Goal: Task Accomplishment & Management: Manage account settings

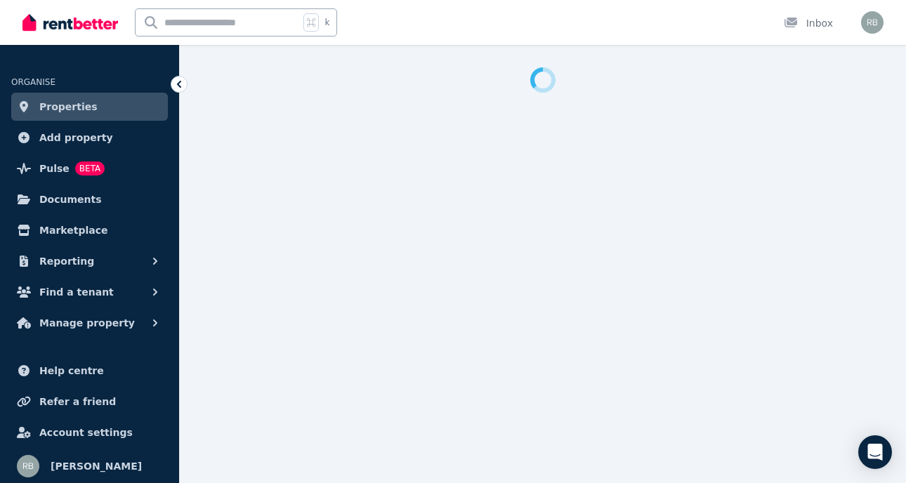
select select "**********"
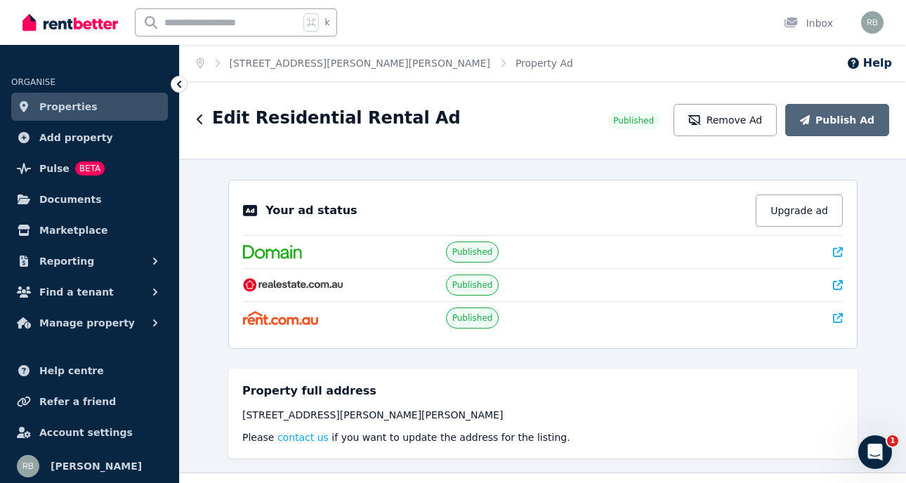
click at [115, 104] on link "Properties" at bounding box center [89, 107] width 157 height 28
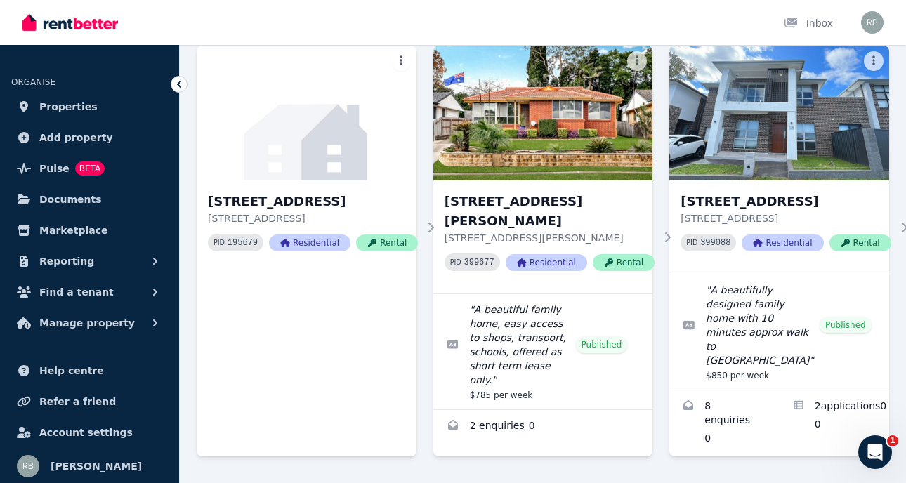
scroll to position [552, 0]
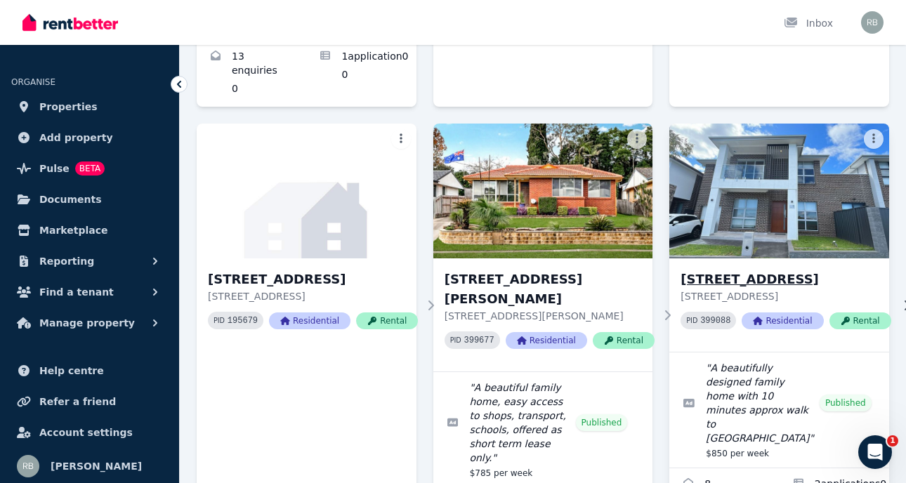
click at [819, 194] on img at bounding box center [780, 191] width 230 height 142
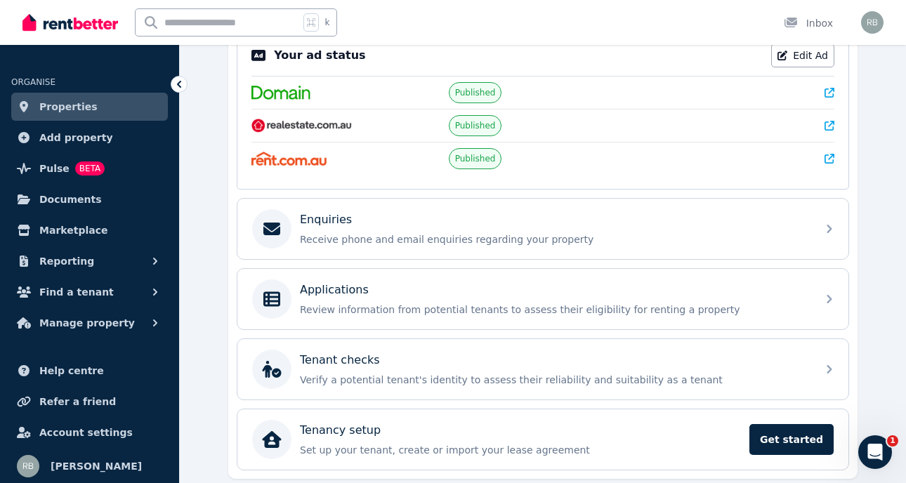
scroll to position [301, 0]
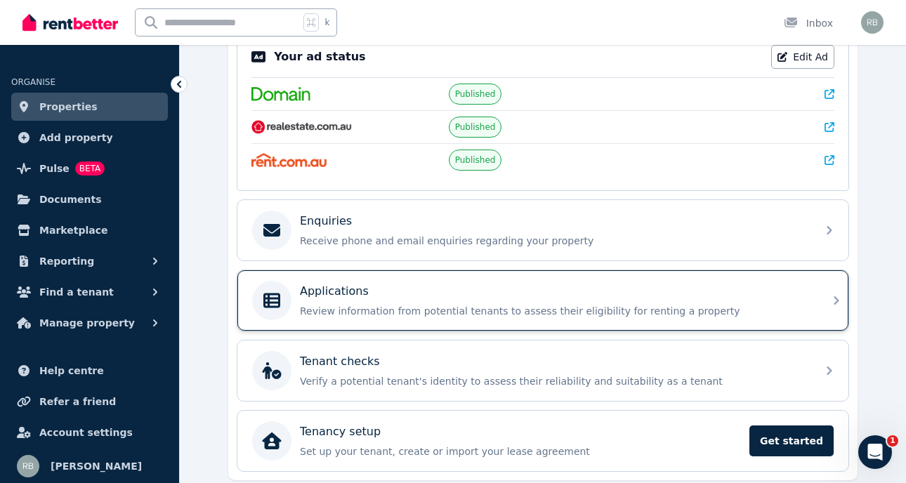
click at [570, 309] on p "Review information from potential tenants to assess their eligibility for renti…" at bounding box center [554, 311] width 509 height 14
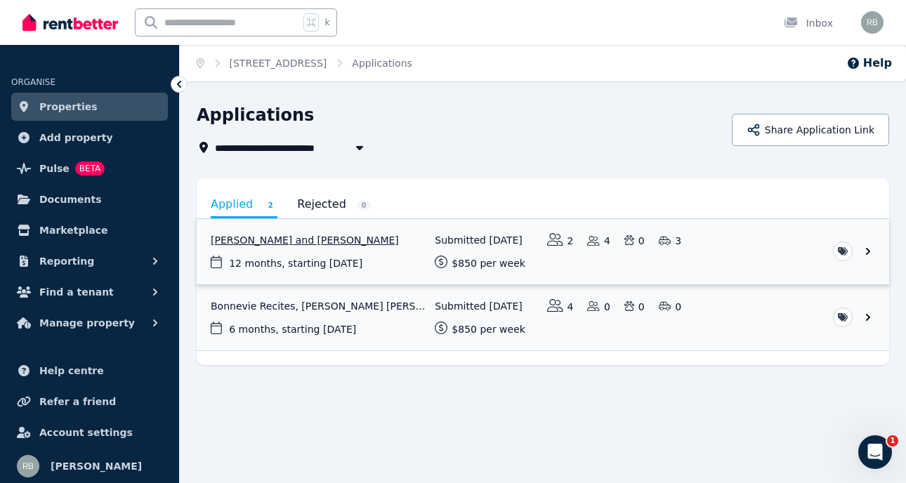
click at [365, 259] on link "View application: Gabrielle Thepsiri and Jennifer Thepsiri" at bounding box center [543, 251] width 693 height 65
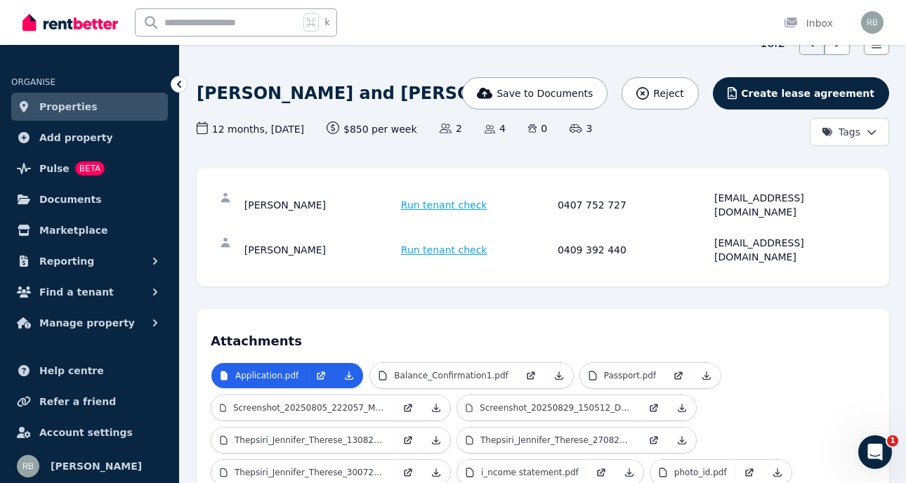
scroll to position [94, 0]
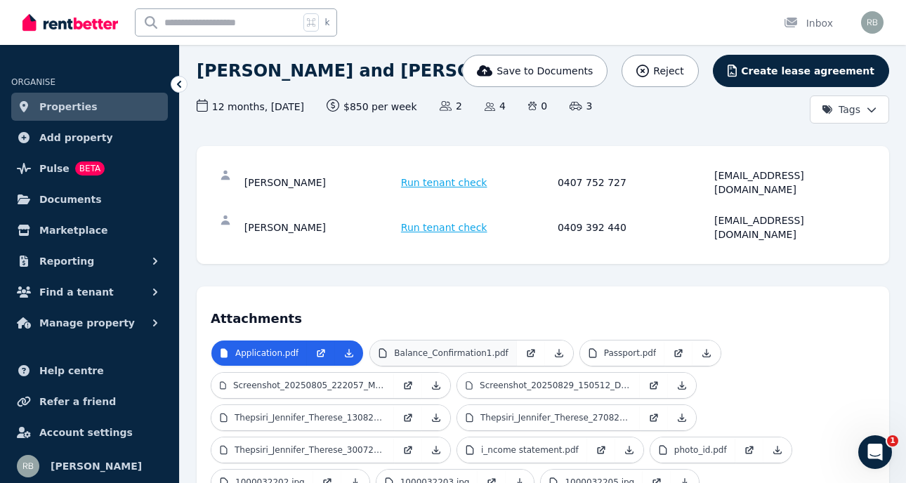
click at [445, 341] on link "Balance_Confirmation1.pdf" at bounding box center [443, 353] width 146 height 25
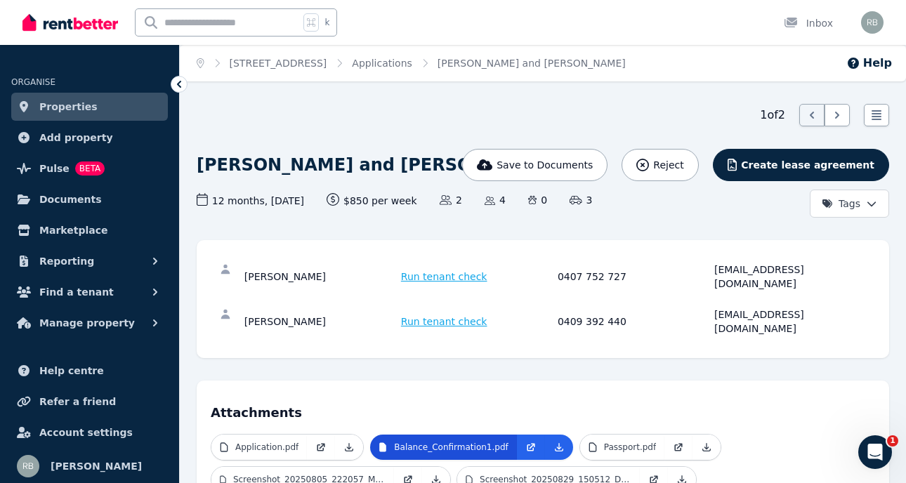
scroll to position [0, 0]
click at [637, 442] on p "Passport.pdf" at bounding box center [630, 447] width 52 height 11
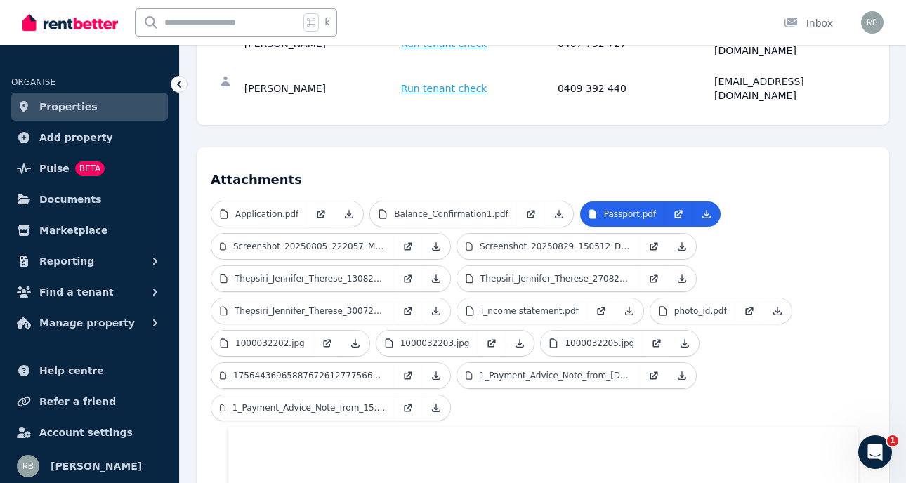
scroll to position [244, 0]
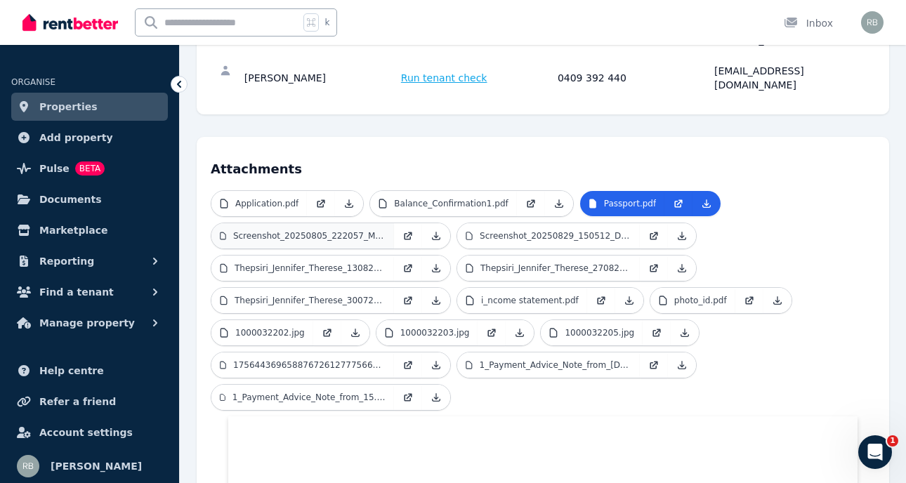
click at [340, 223] on link "Screenshot_20250805_222057_Medicare.jpg" at bounding box center [303, 235] width 183 height 25
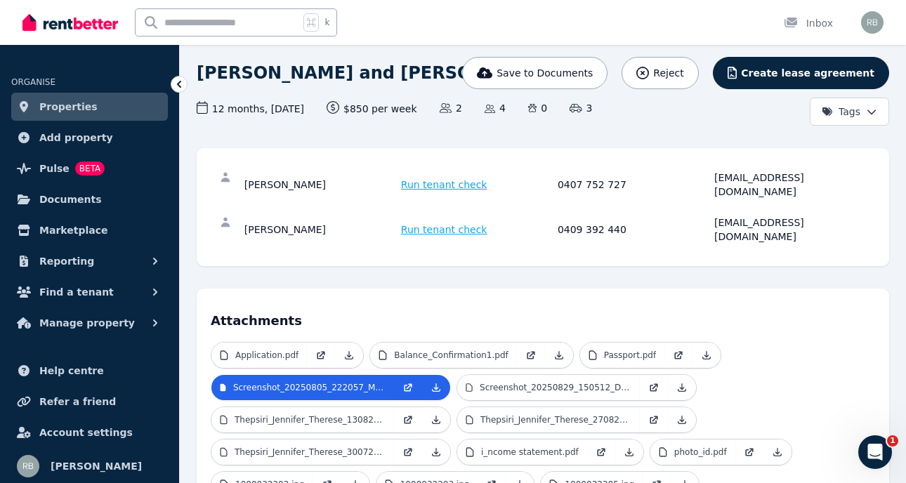
scroll to position [89, 0]
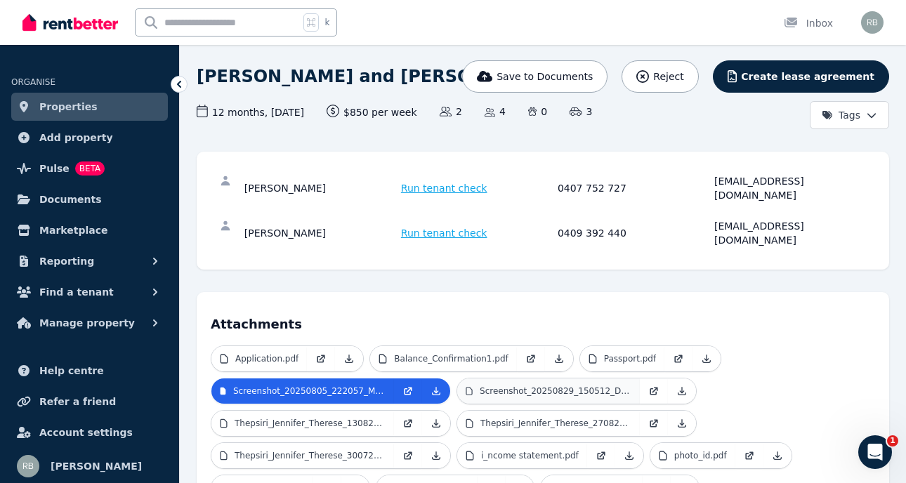
click at [530, 386] on p "Screenshot_20250829_150512_Drive.jpg" at bounding box center [556, 391] width 152 height 11
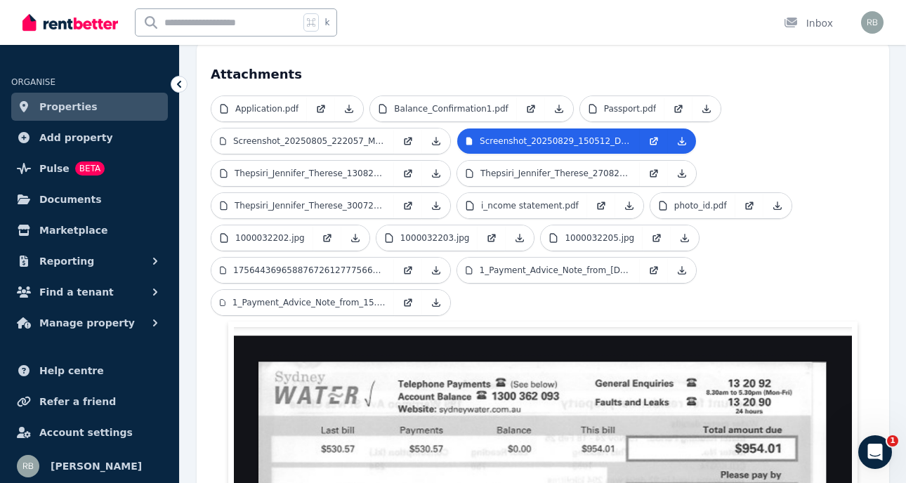
scroll to position [341, 0]
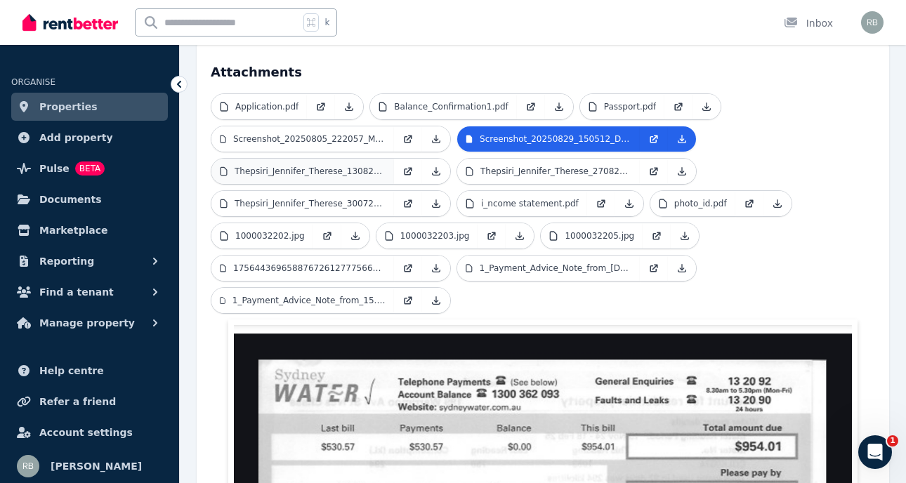
click at [247, 166] on p "Thepsiri_Jennifer_Therese_130825.pdf" at bounding box center [310, 171] width 151 height 11
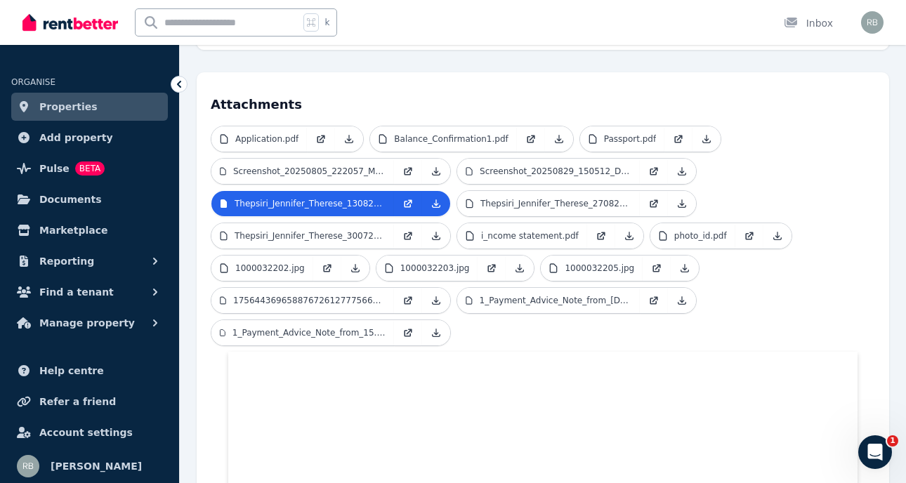
scroll to position [313, 0]
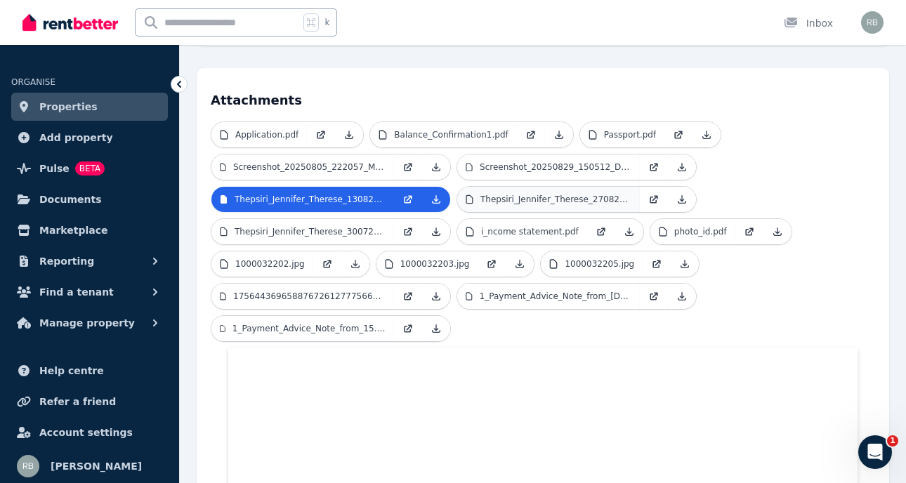
click at [522, 194] on p "Thepsiri_Jennifer_Therese_270825.pdf" at bounding box center [556, 199] width 151 height 11
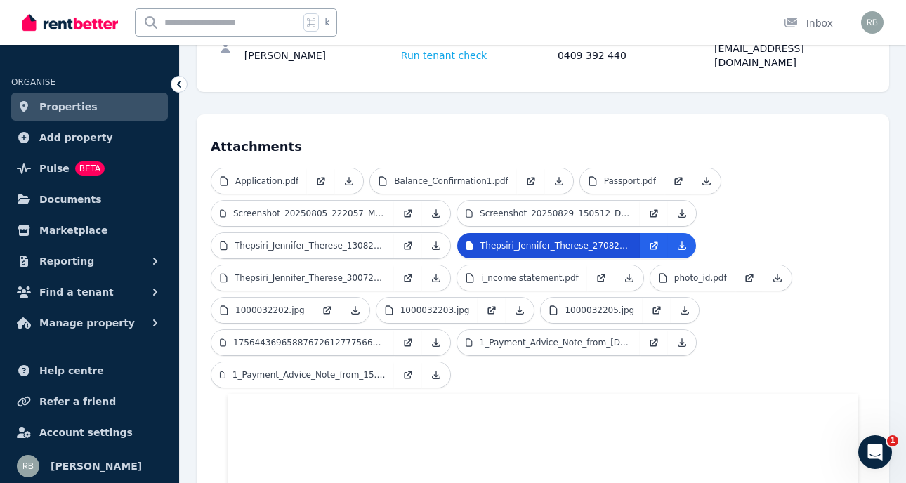
scroll to position [259, 0]
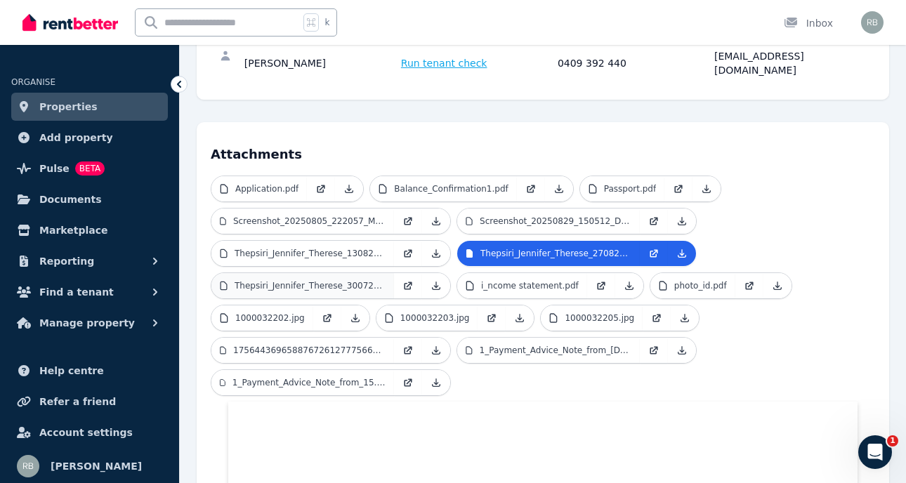
click at [309, 280] on p "Thepsiri_Jennifer_Therese_300725.pdf" at bounding box center [310, 285] width 151 height 11
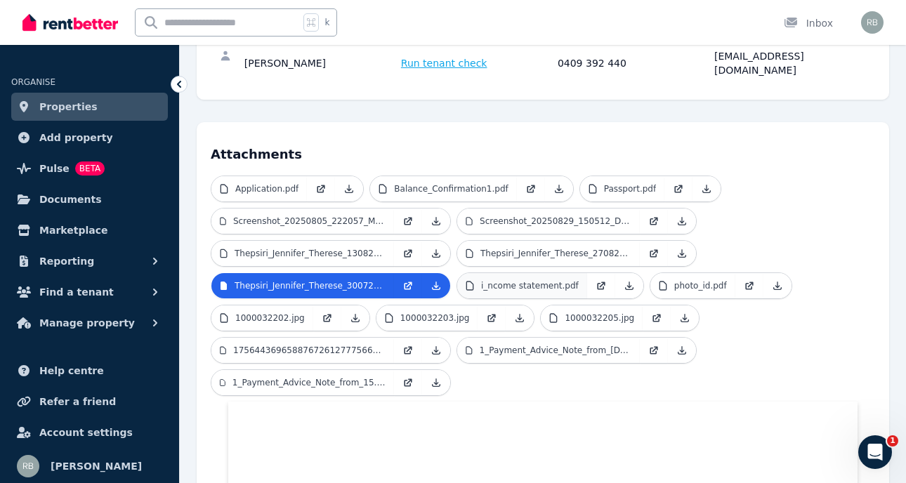
click at [502, 280] on p "i_ncome statement.pdf" at bounding box center [530, 285] width 98 height 11
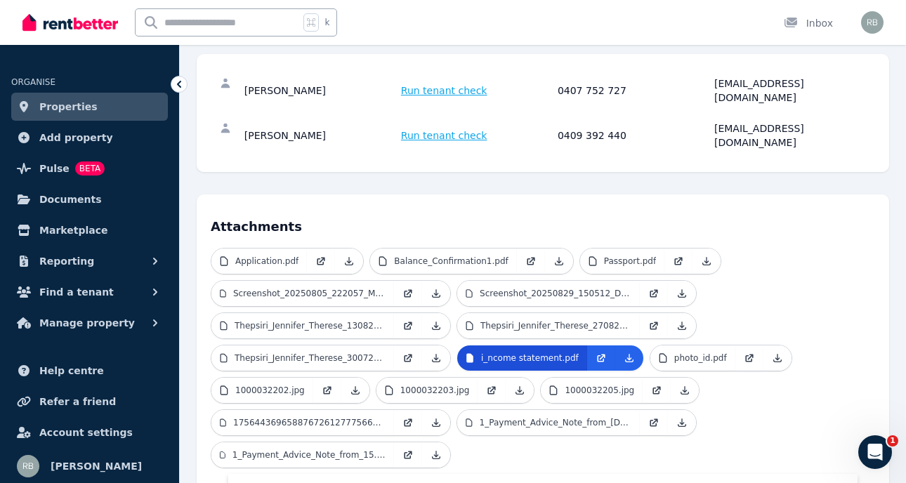
scroll to position [187, 0]
click at [692, 352] on p "photo_id.pdf" at bounding box center [701, 357] width 53 height 11
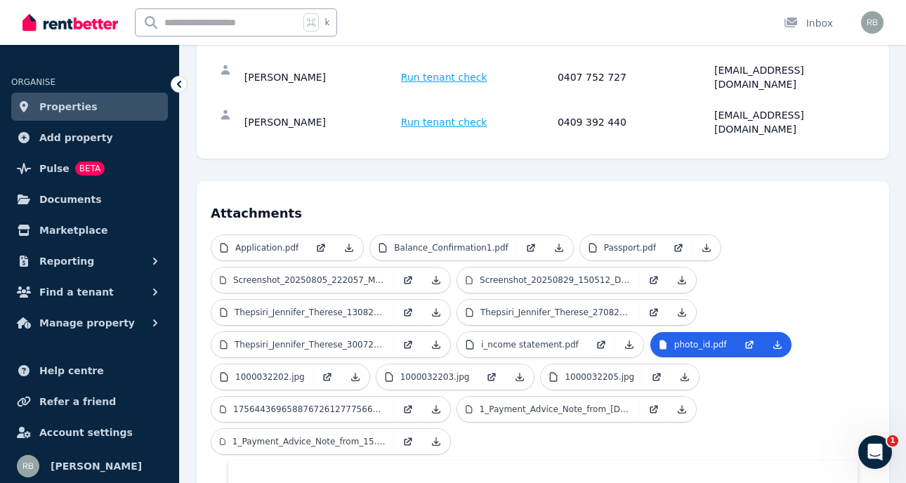
scroll to position [201, 0]
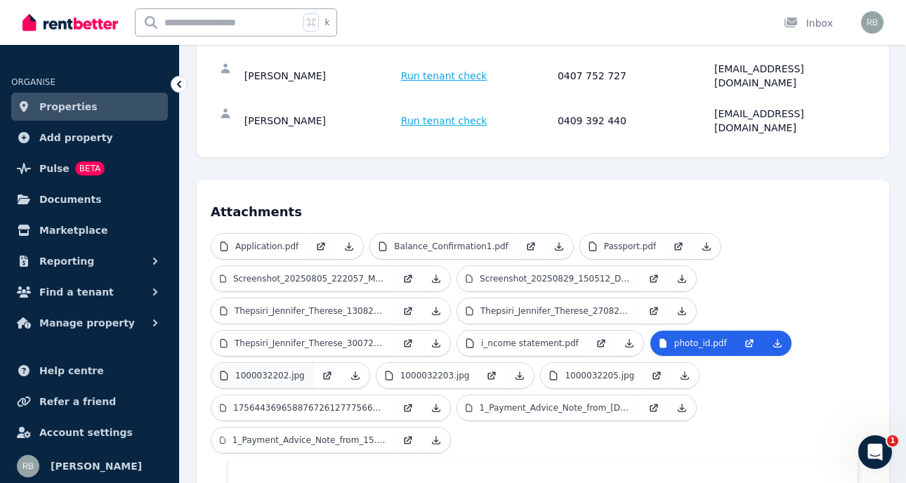
click at [290, 370] on p "1000032202.jpg" at bounding box center [270, 375] width 70 height 11
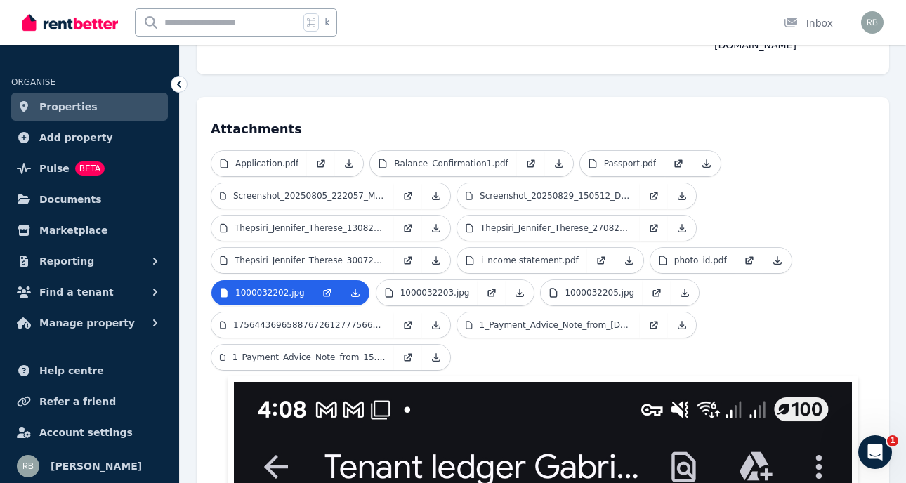
scroll to position [289, 0]
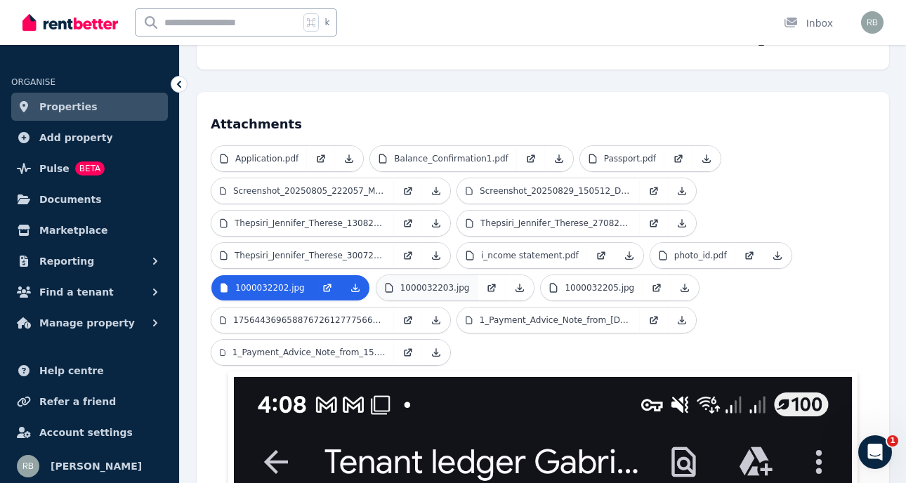
click at [407, 282] on p "1000032203.jpg" at bounding box center [436, 287] width 70 height 11
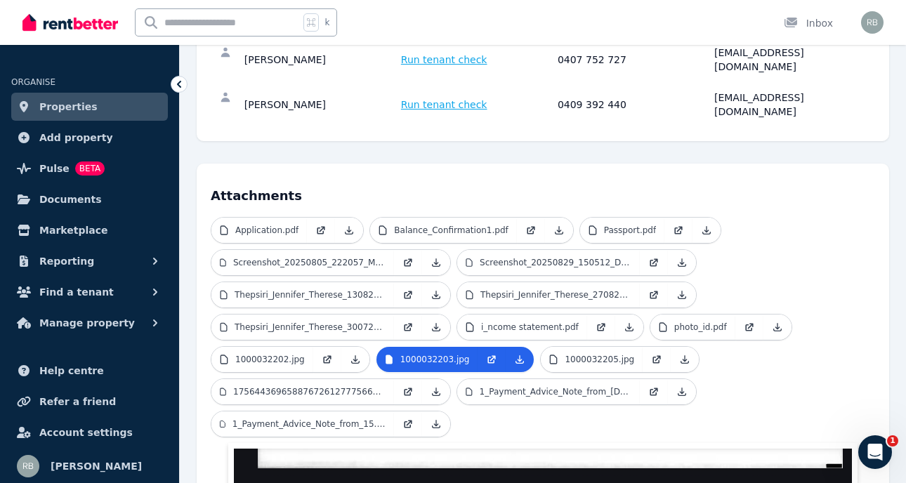
scroll to position [193, 0]
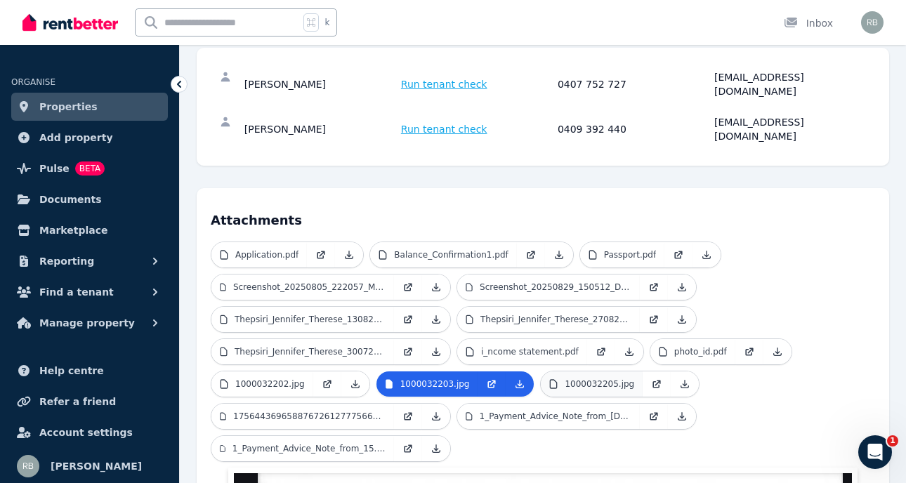
click at [574, 379] on p "1000032205.jpg" at bounding box center [600, 384] width 70 height 11
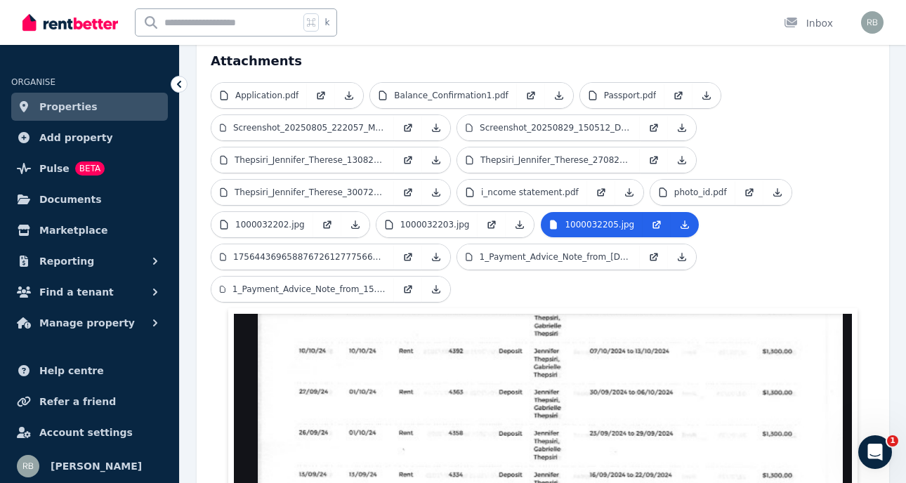
scroll to position [353, 0]
click at [365, 251] on p "17564436965887672612777566680921.jpg" at bounding box center [309, 256] width 152 height 11
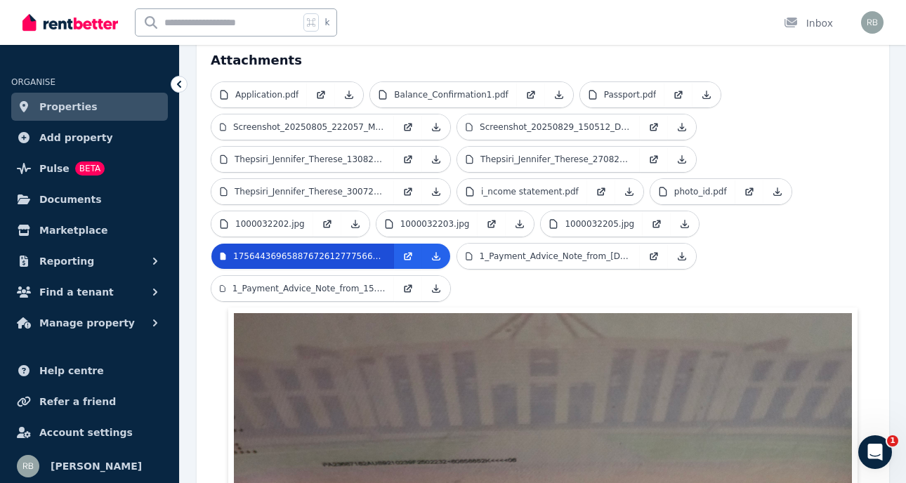
click at [365, 251] on p "17564436965887672612777566680921.jpg" at bounding box center [309, 256] width 152 height 11
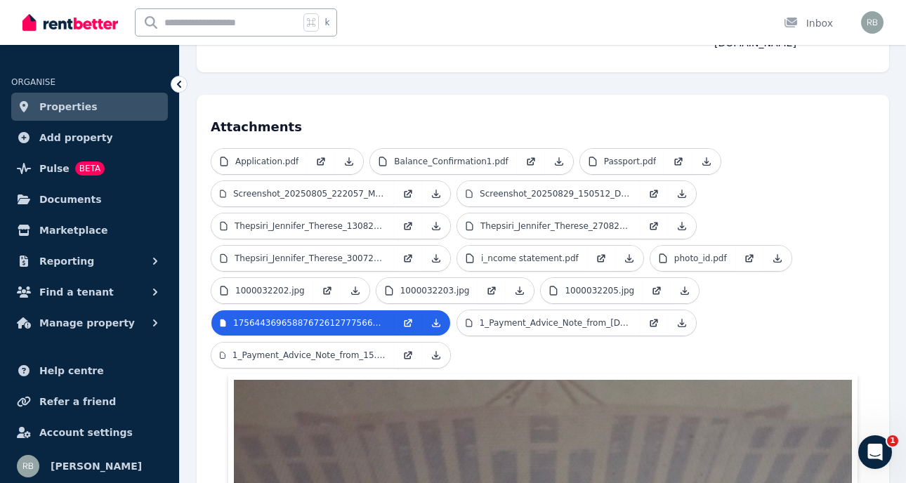
scroll to position [290, 0]
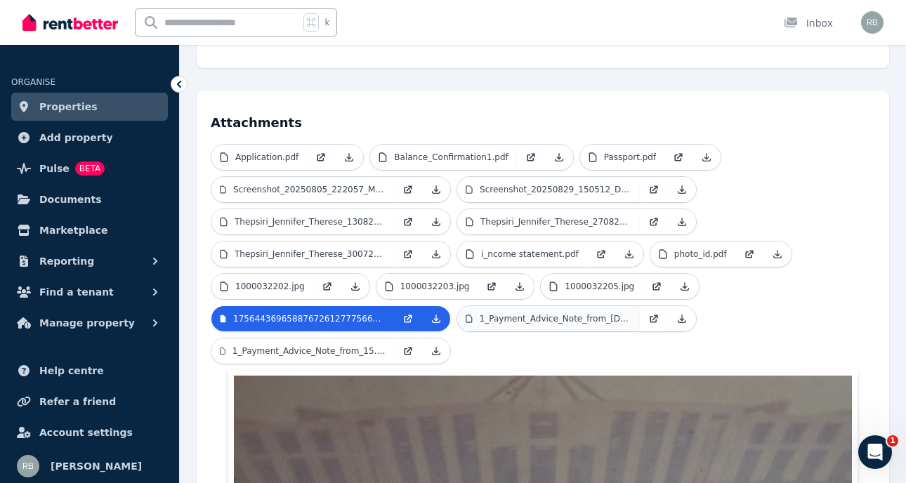
click at [526, 306] on link "1_Payment_Advice_Note_from_[DATE].PDF" at bounding box center [548, 318] width 183 height 25
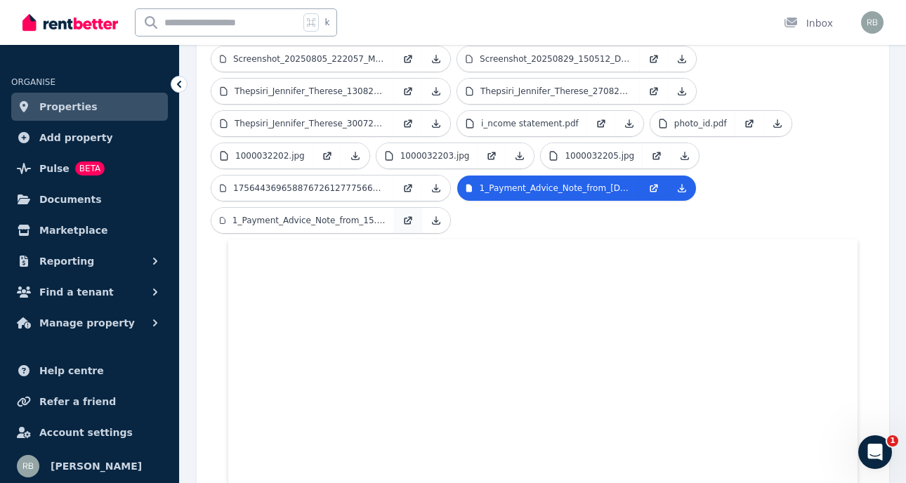
scroll to position [421, 0]
click at [342, 208] on link "1_Payment_Advice_Note_from_15.08.2025_1.PDF" at bounding box center [303, 220] width 183 height 25
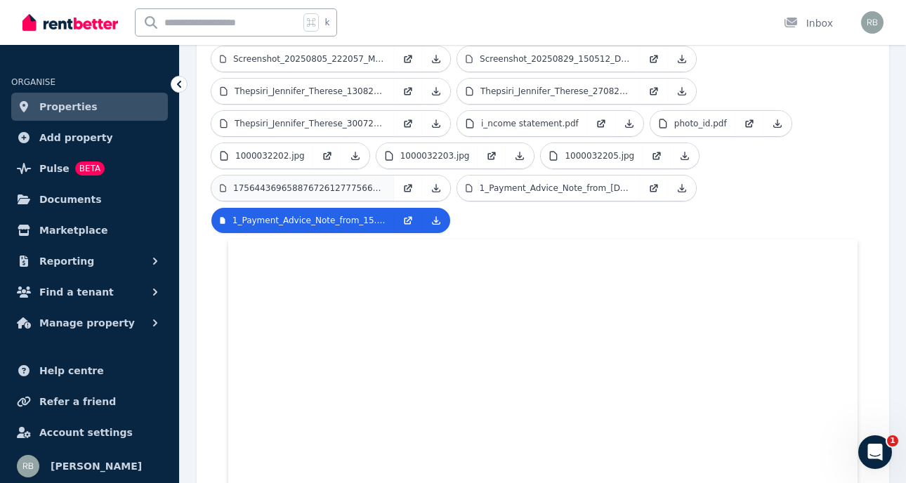
click at [334, 176] on link "17564436965887672612777566680921.jpg" at bounding box center [303, 188] width 183 height 25
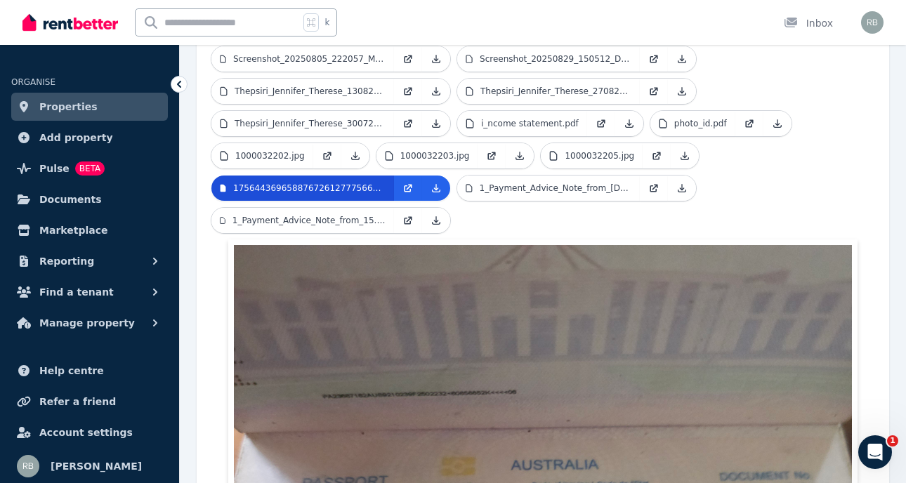
scroll to position [247, 0]
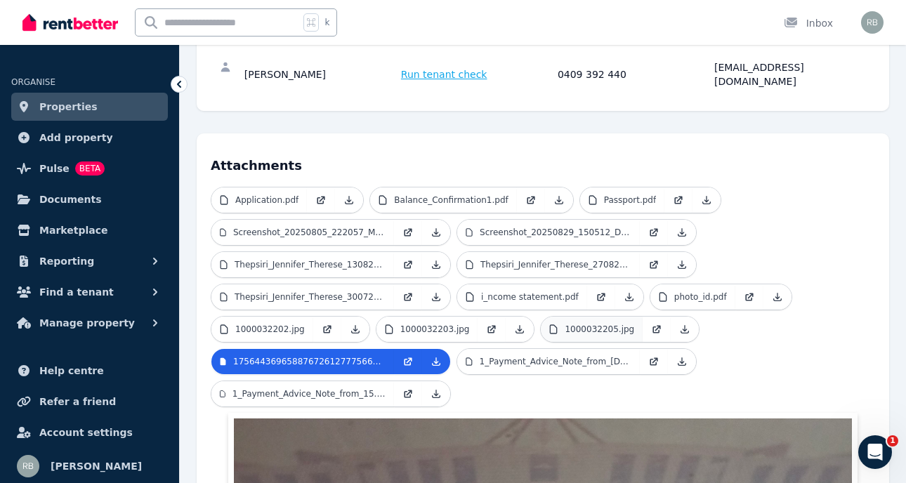
click at [571, 324] on p "1000032205.jpg" at bounding box center [600, 329] width 70 height 11
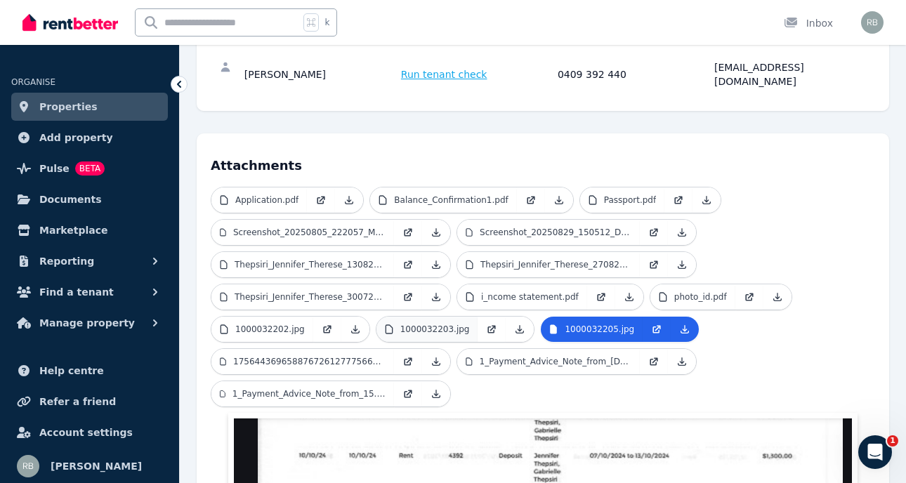
click at [421, 324] on p "1000032203.jpg" at bounding box center [436, 329] width 70 height 11
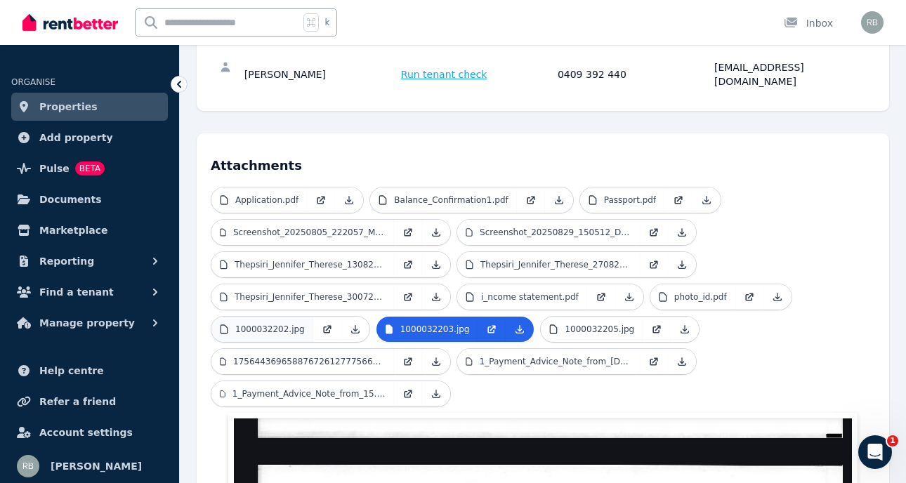
click at [273, 317] on link "1000032202.jpg" at bounding box center [263, 329] width 102 height 25
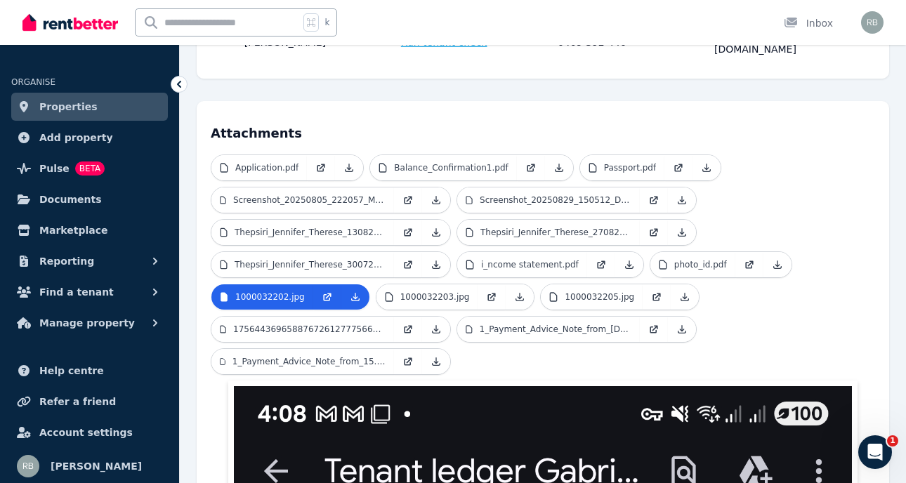
scroll to position [264, 0]
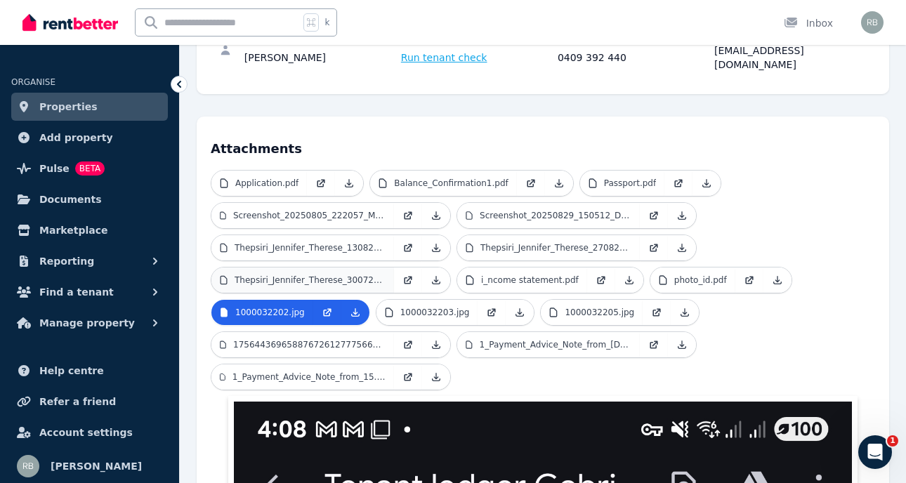
click at [314, 275] on p "Thepsiri_Jennifer_Therese_300725.pdf" at bounding box center [310, 280] width 151 height 11
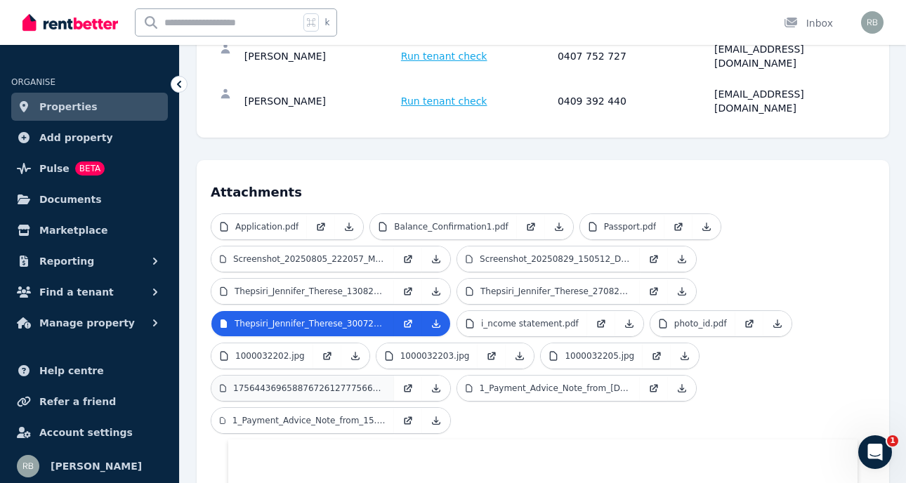
scroll to position [222, 0]
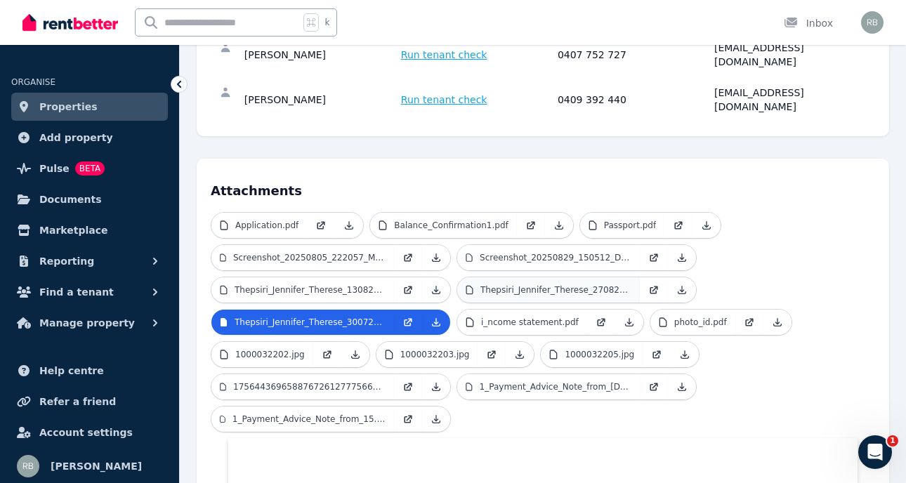
click at [481, 278] on link "Thepsiri_Jennifer_Therese_270825.pdf" at bounding box center [548, 290] width 183 height 25
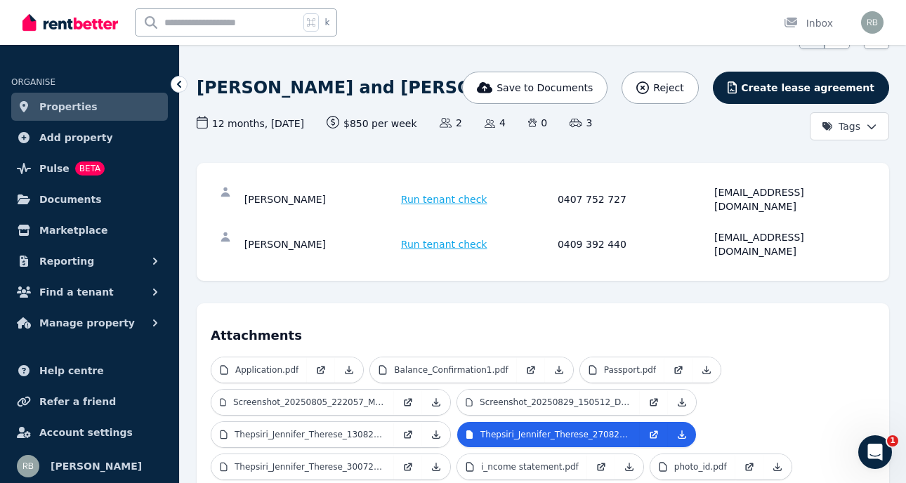
scroll to position [83, 0]
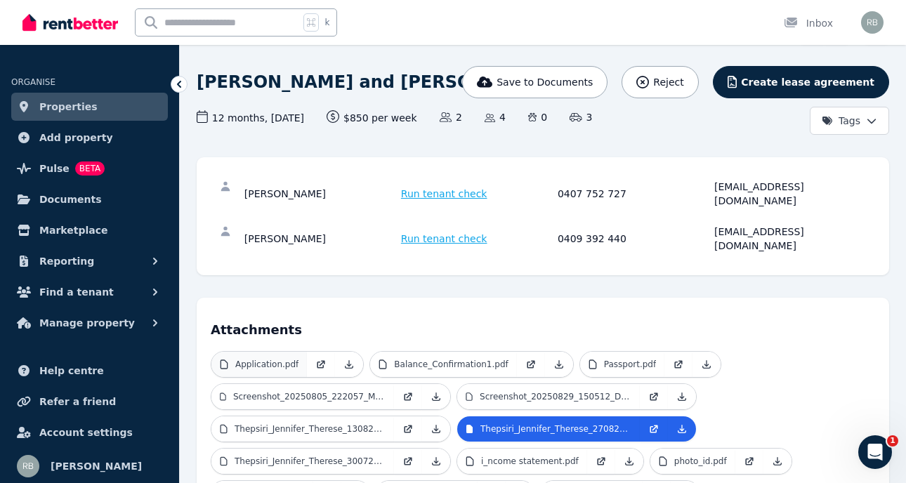
click at [253, 352] on link "Application.pdf" at bounding box center [260, 364] width 96 height 25
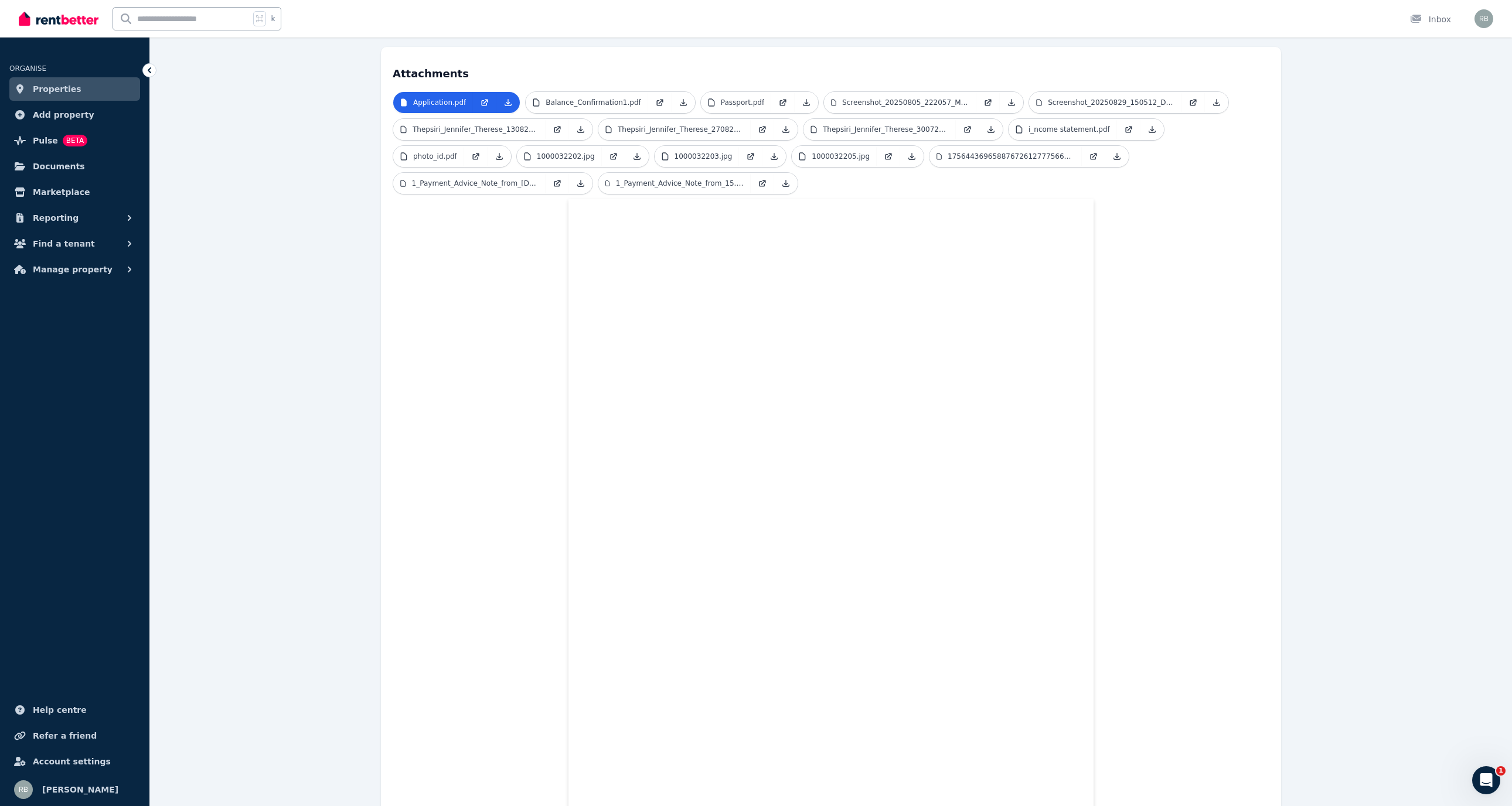
scroll to position [272, 0]
click at [545, 139] on link "Thepsiri_Jennifer_Therese_130825.pdf" at bounding box center [470, 128] width 153 height 21
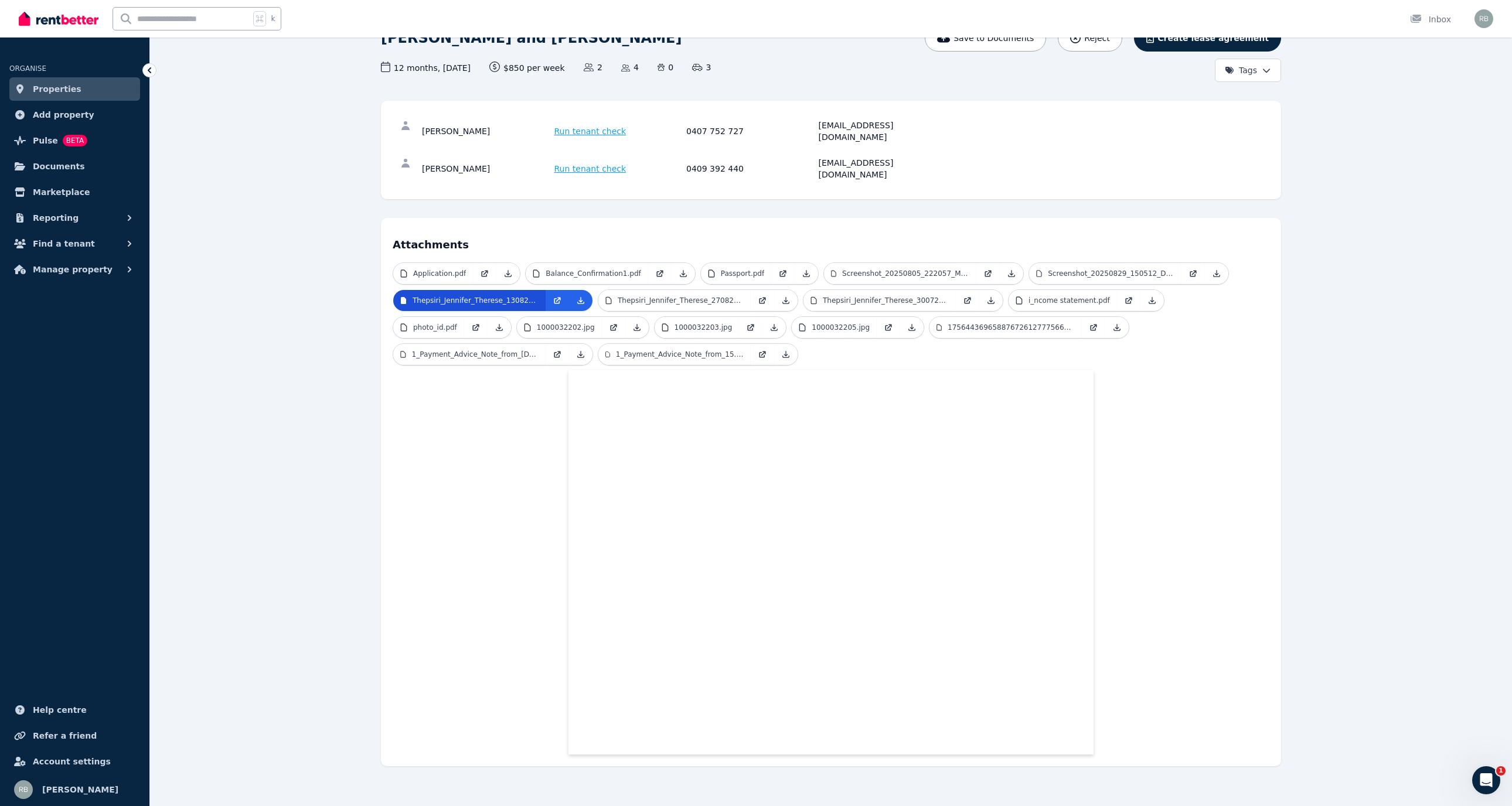
scroll to position [153, 0]
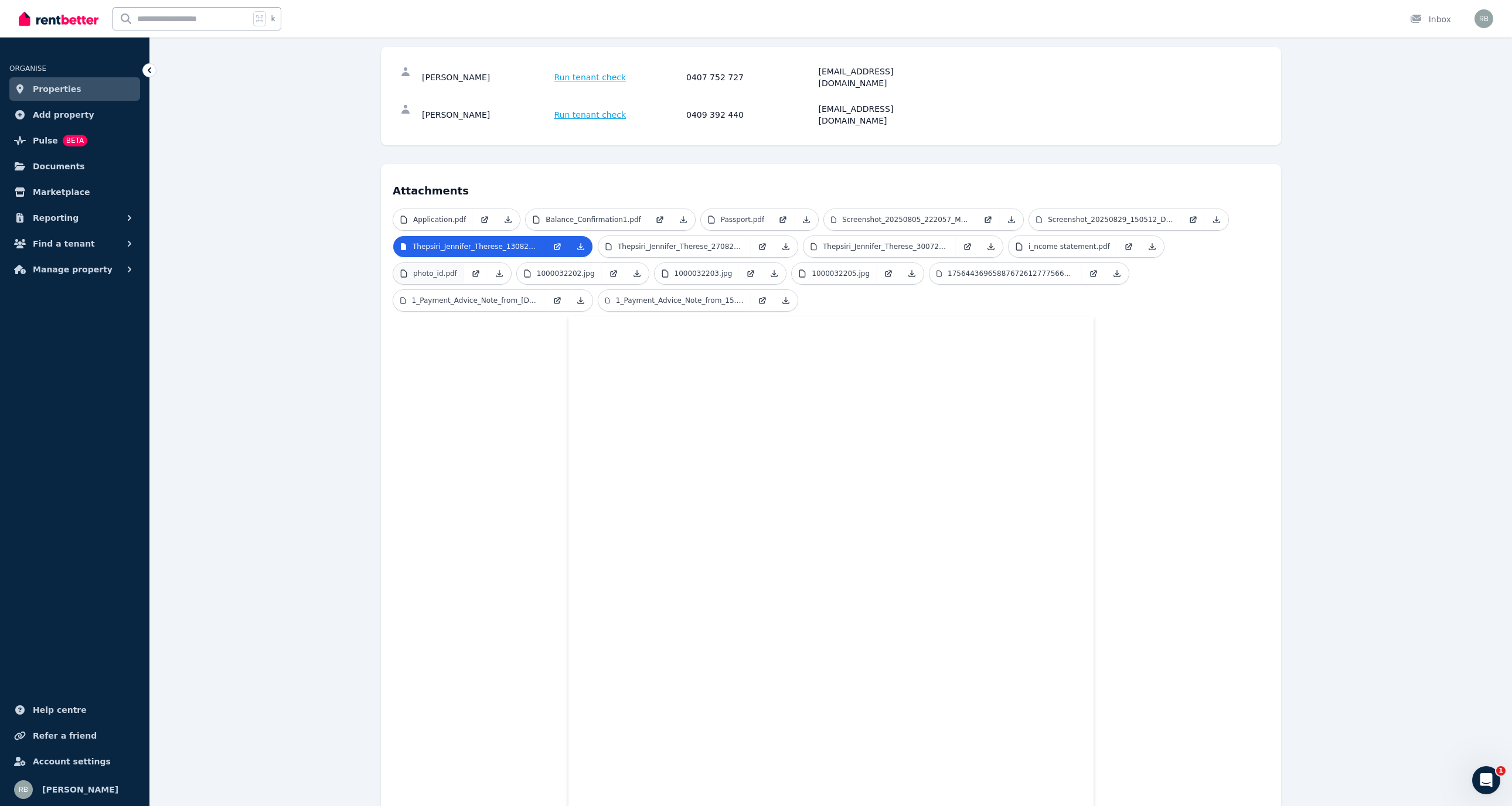
click at [457, 278] on p "photo_id.pdf" at bounding box center [435, 273] width 44 height 9
click at [744, 251] on p "Thepsiri_Jennifer_Therese_270825.pdf" at bounding box center [681, 246] width 126 height 9
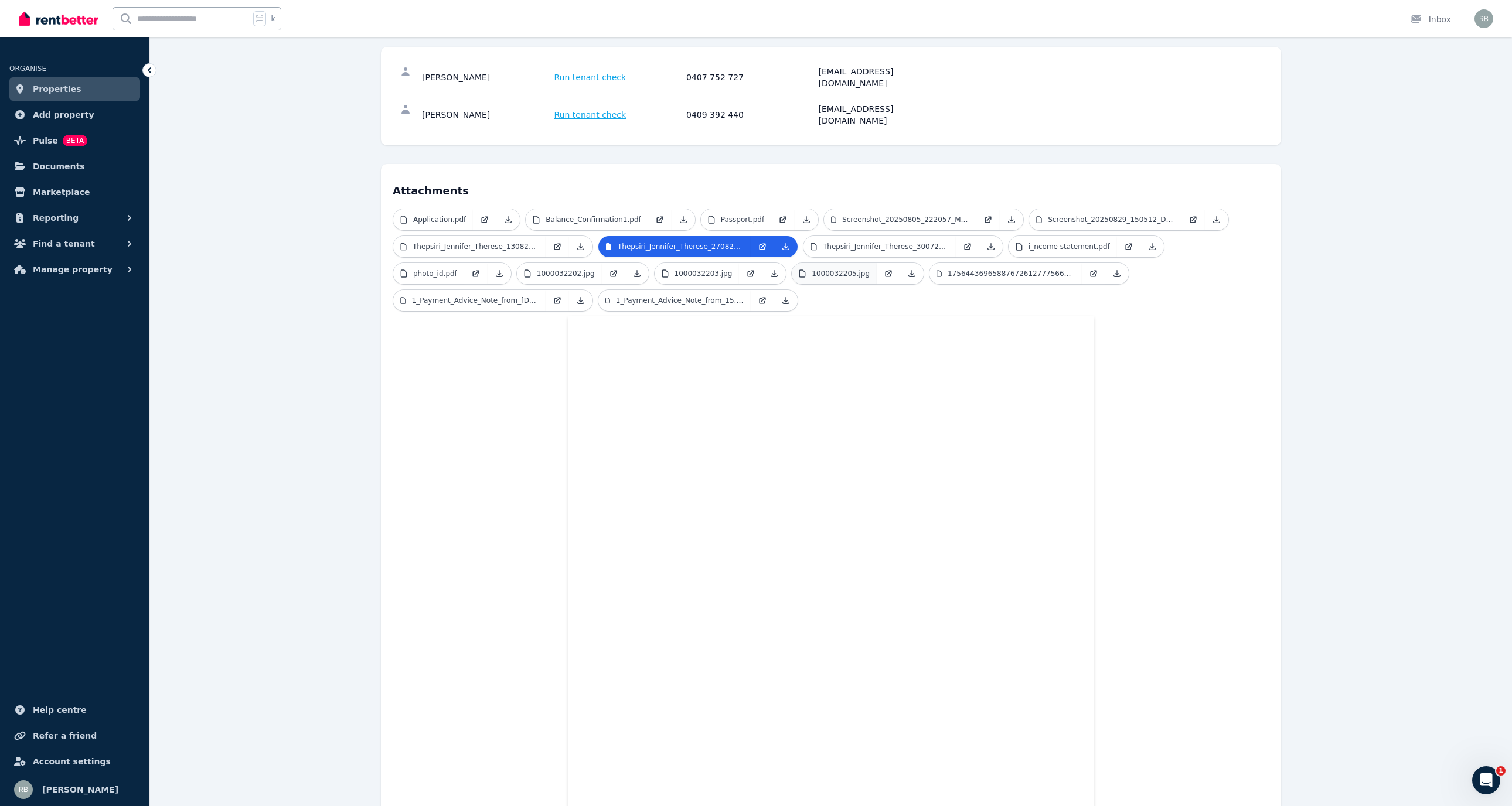
click at [756, 278] on p "1000032205.jpg" at bounding box center [841, 273] width 58 height 9
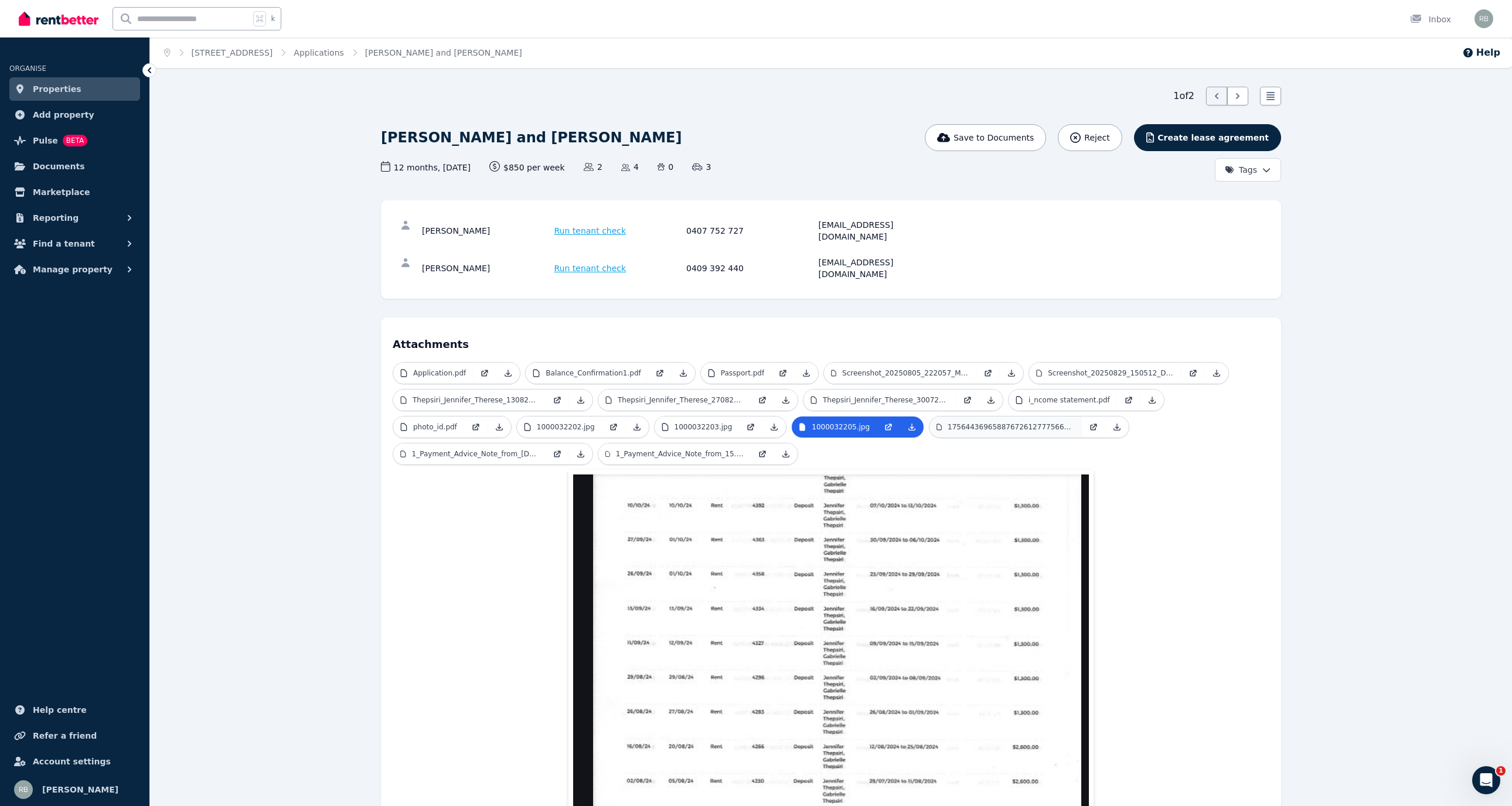
click at [756, 403] on p "17564436965887672612777566680921.jpg" at bounding box center [1011, 427] width 127 height 9
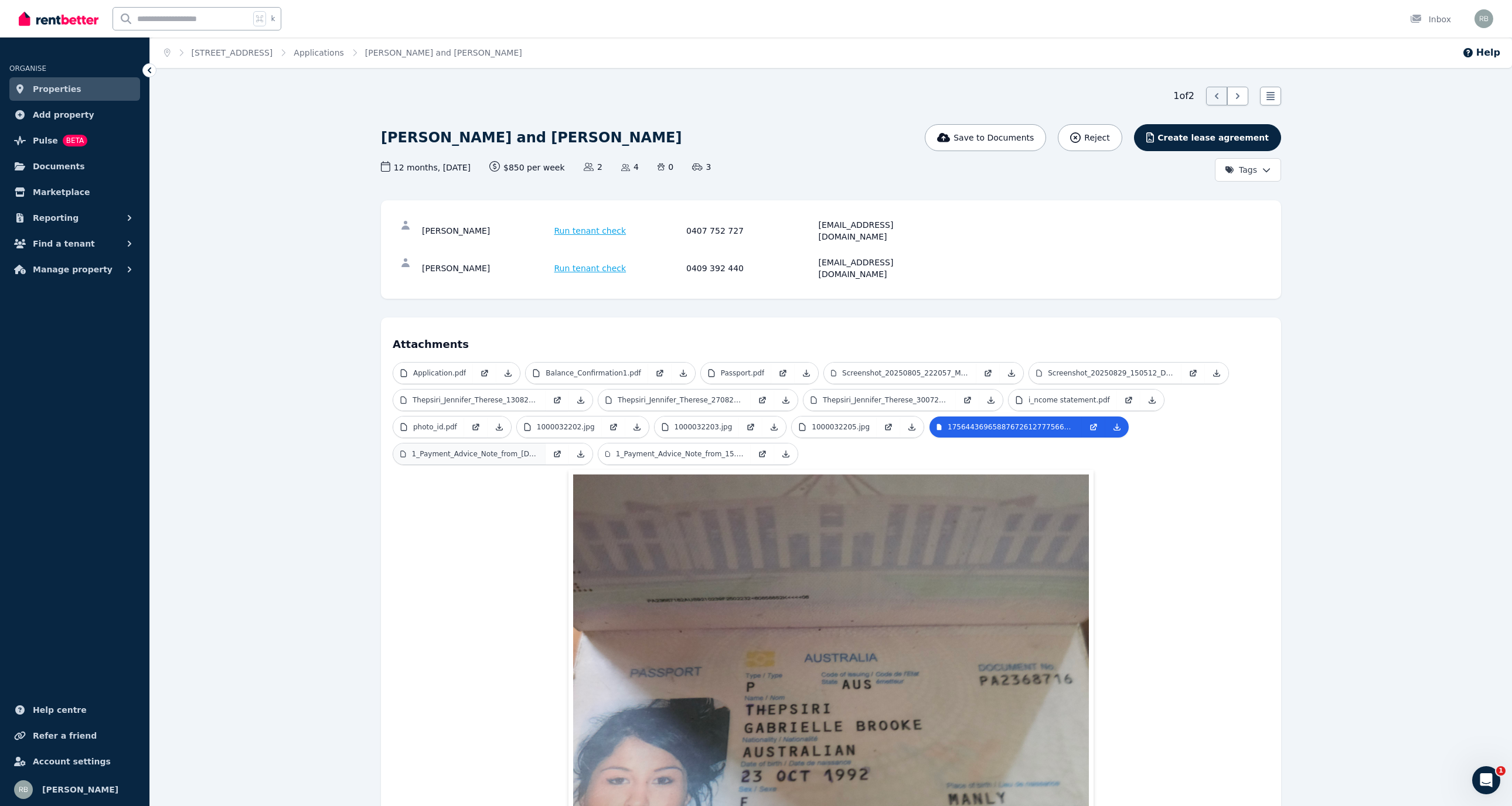
click at [539, 403] on p "1_Payment_Advice_Note_from_[DATE].PDF" at bounding box center [475, 453] width 127 height 9
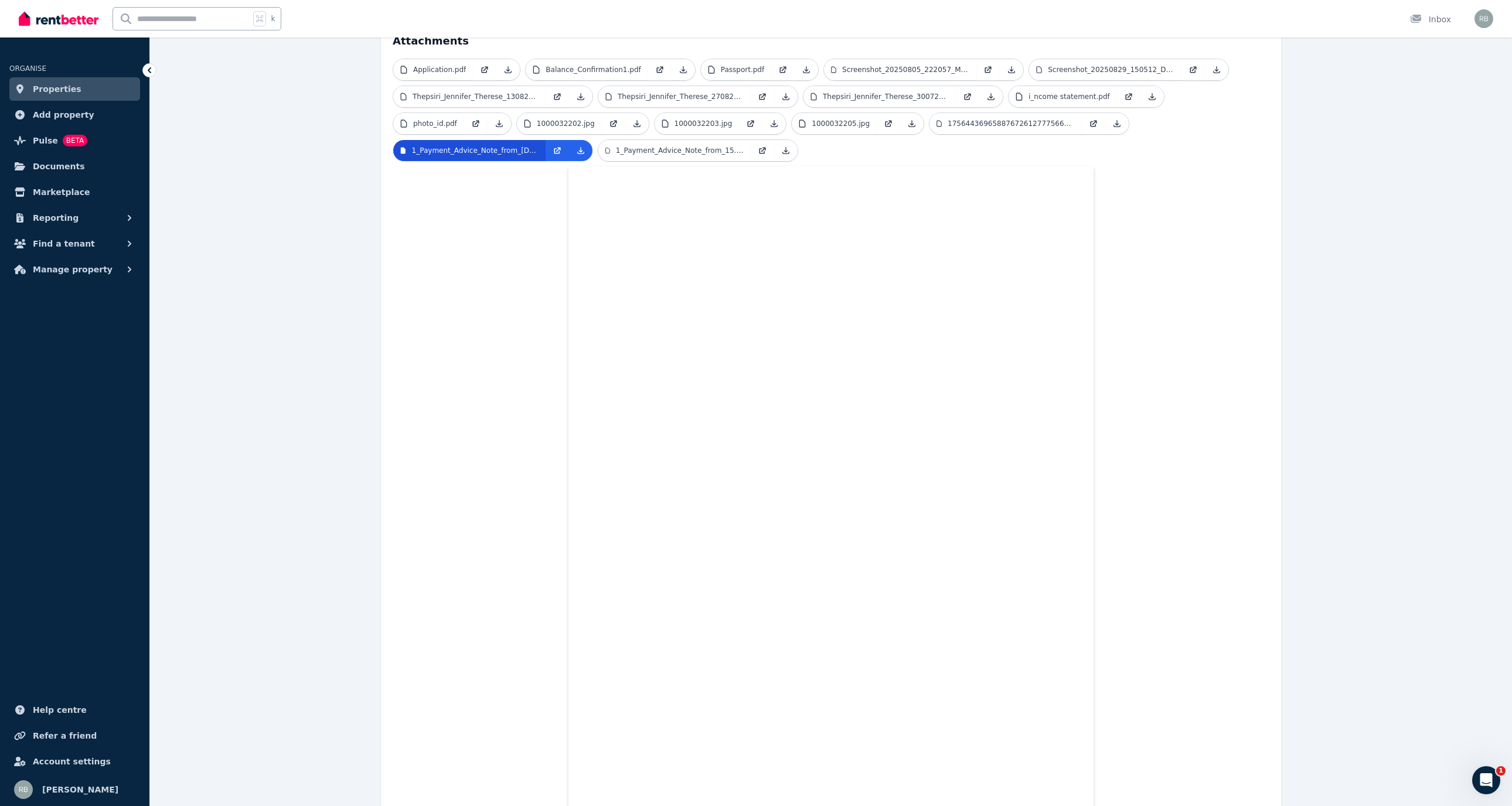
scroll to position [306, 0]
click at [466, 72] on p "Application.pdf" at bounding box center [439, 67] width 53 height 9
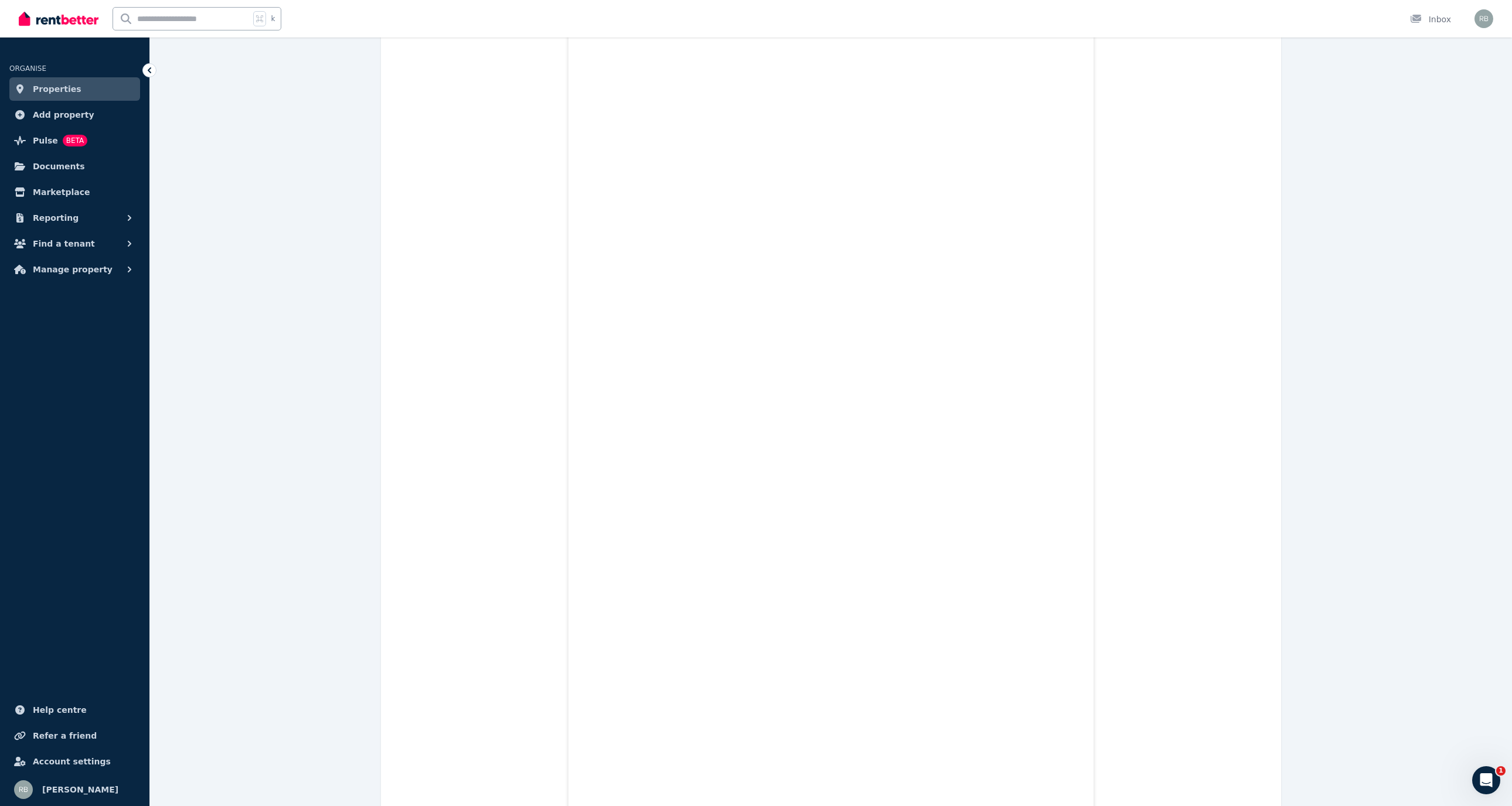
scroll to position [5497, 0]
